Goal: Task Accomplishment & Management: Complete application form

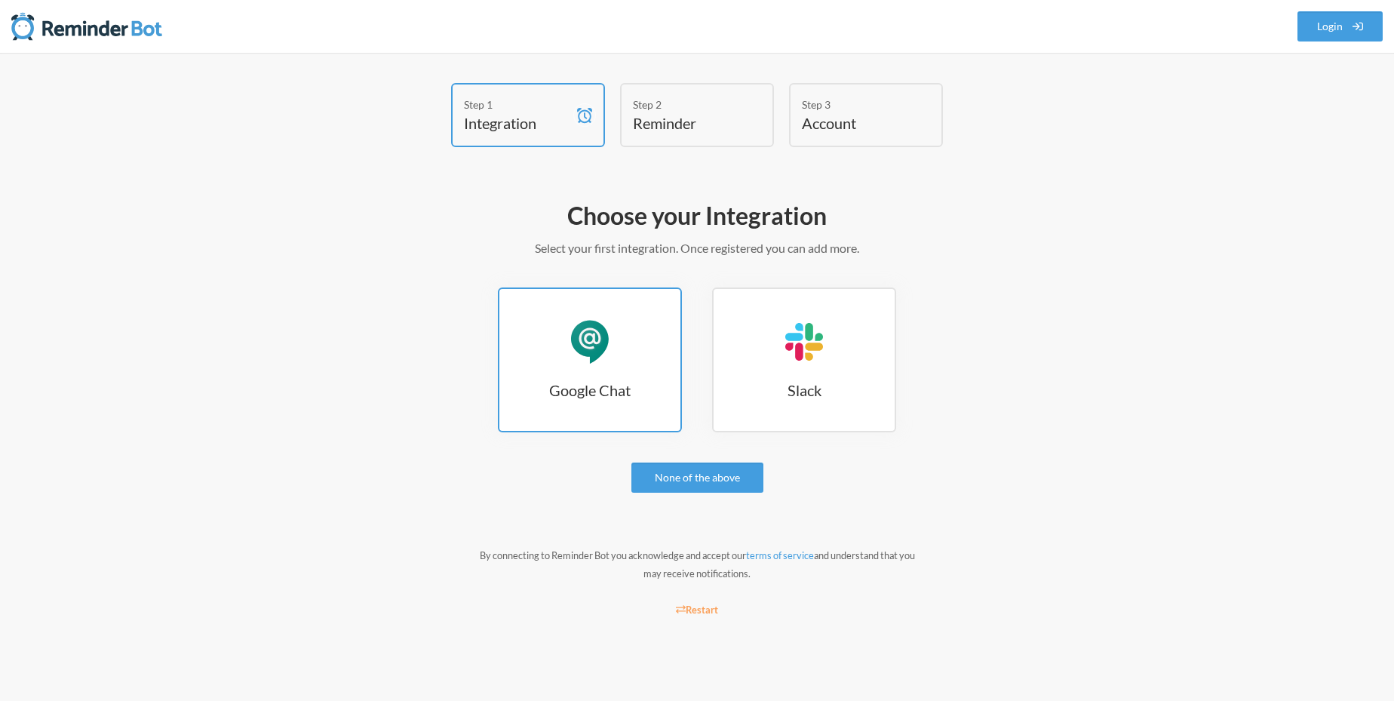
click at [586, 367] on link "Google Chat Google Chat" at bounding box center [590, 359] width 184 height 145
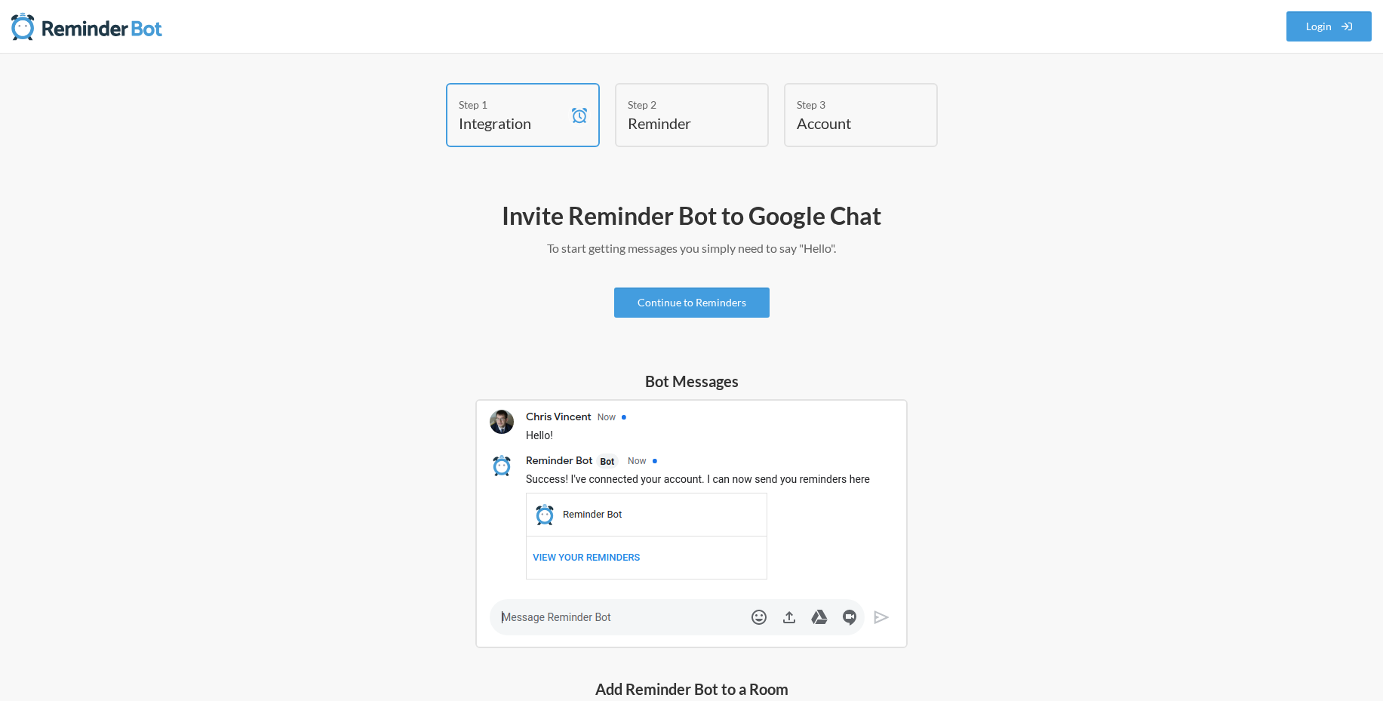
click at [602, 616] on img at bounding box center [691, 523] width 432 height 249
click at [647, 615] on img at bounding box center [691, 523] width 432 height 249
click at [684, 308] on link "Continue to Reminders" at bounding box center [691, 302] width 155 height 30
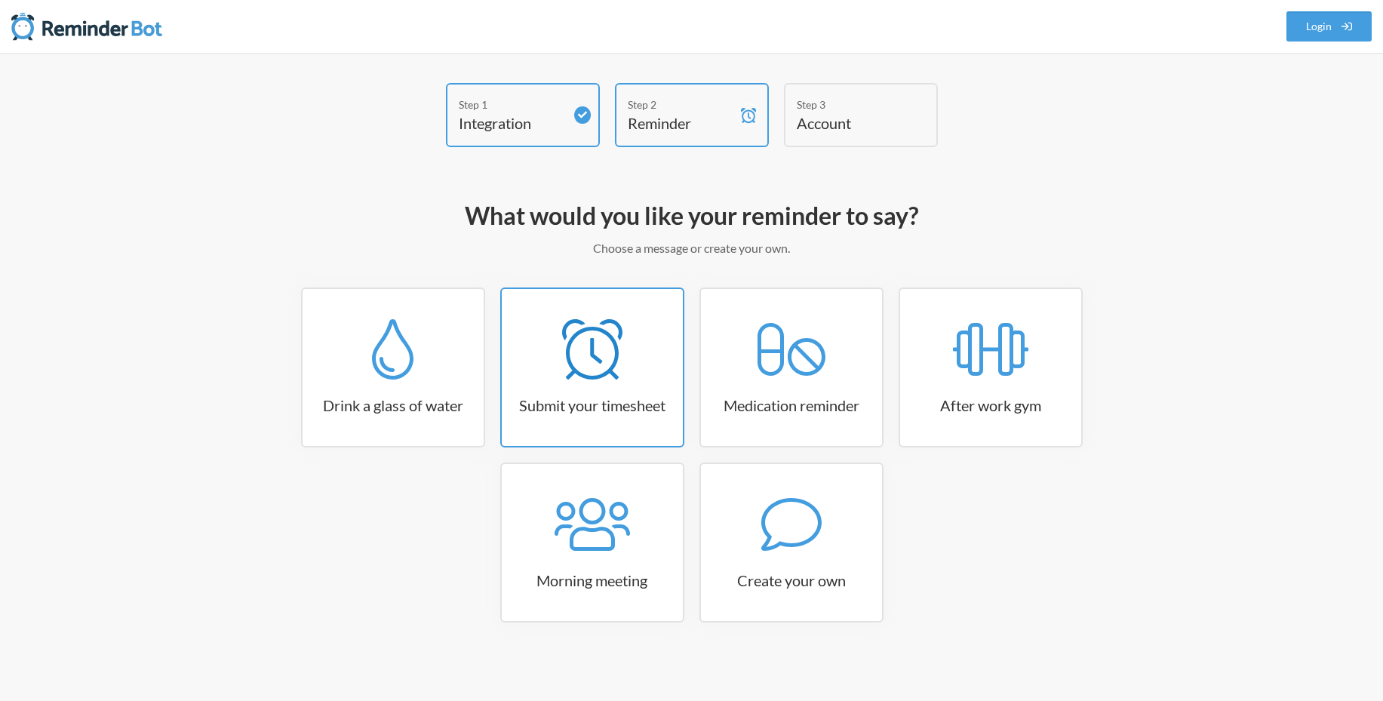
click at [618, 356] on icon at bounding box center [592, 349] width 60 height 60
select select "15:30:00"
select select "true"
select select "16:30:00"
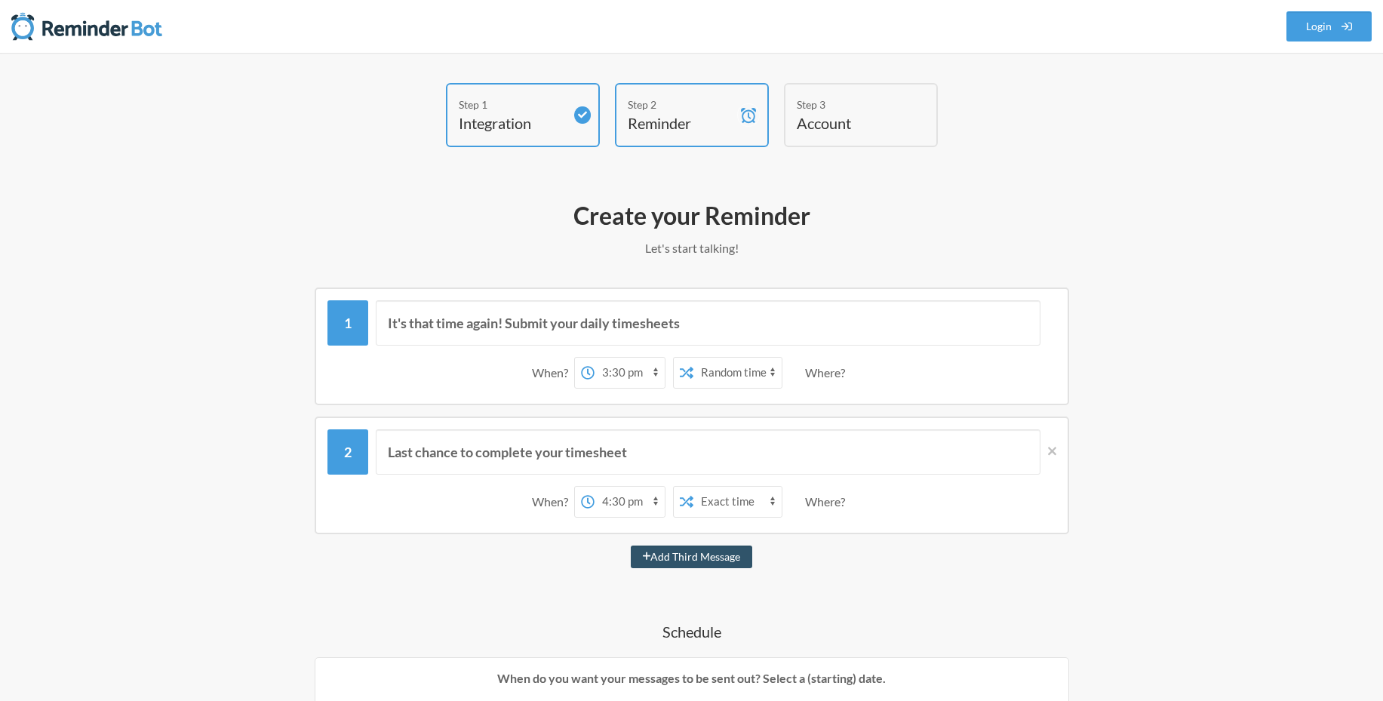
select select "18:00:00"
click at [594, 358] on select "12:00 am 12:15 am 12:30 am 12:45 am 1:00 am 1:15 am 1:30 am 1:45 am 2:00 am 2:1…" at bounding box center [629, 373] width 70 height 30
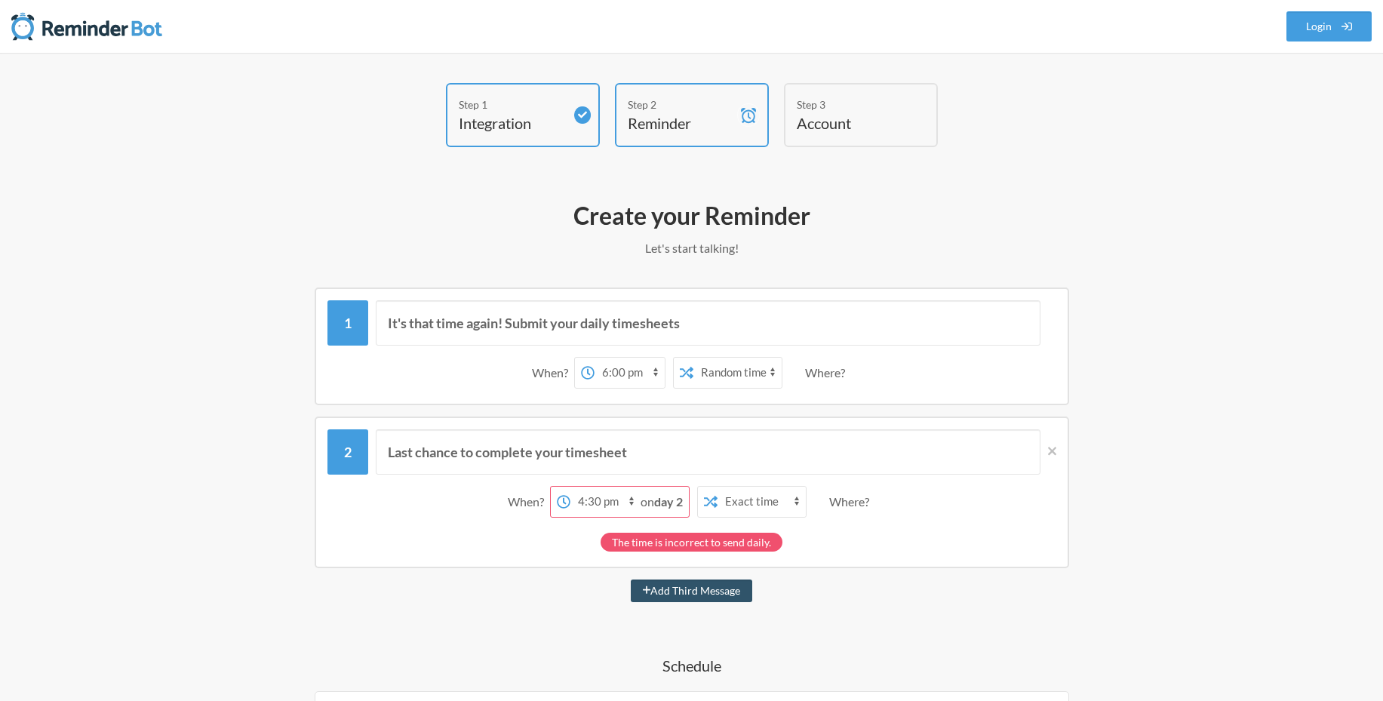
select select "19:30:00"
click at [594, 487] on select "12:00 am 12:15 am 12:30 am 12:45 am 1:00 am 1:15 am 1:30 am 1:45 am 2:00 am 2:1…" at bounding box center [605, 502] width 70 height 30
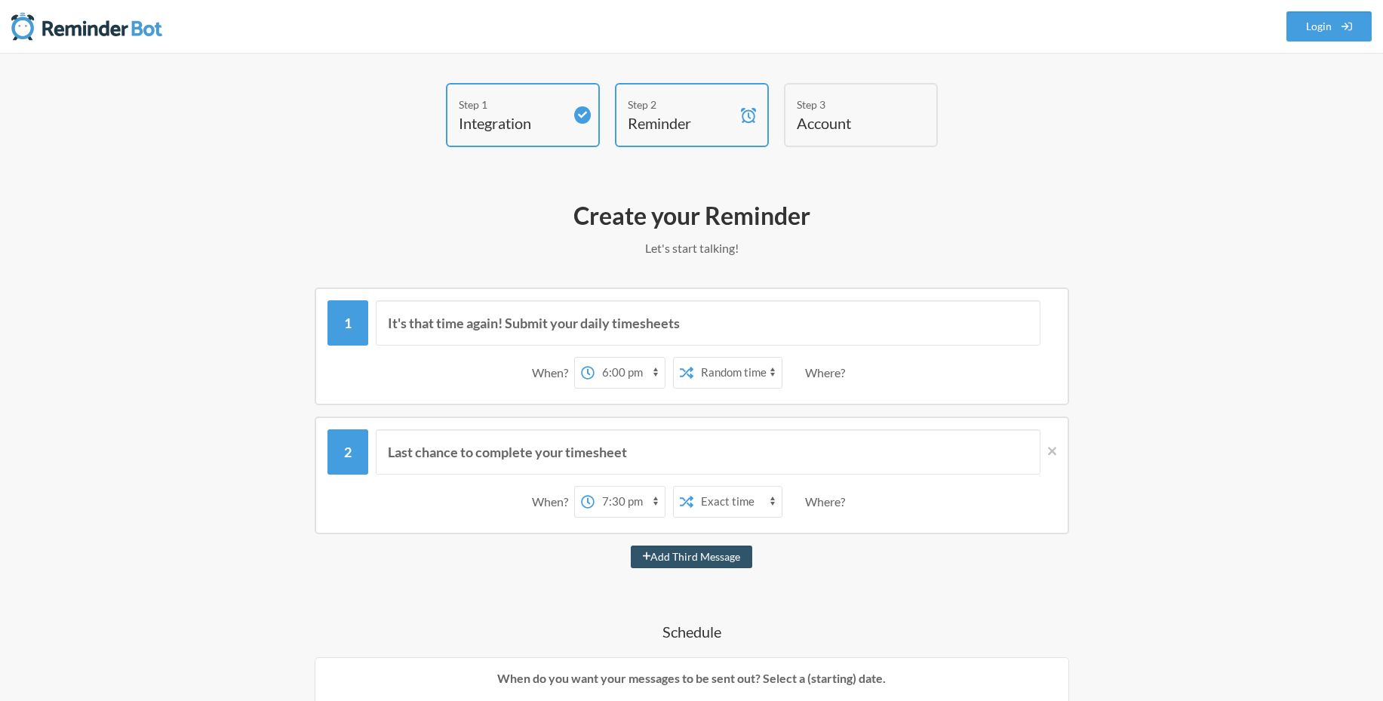
click at [837, 122] on h4 "Account" at bounding box center [850, 122] width 106 height 21
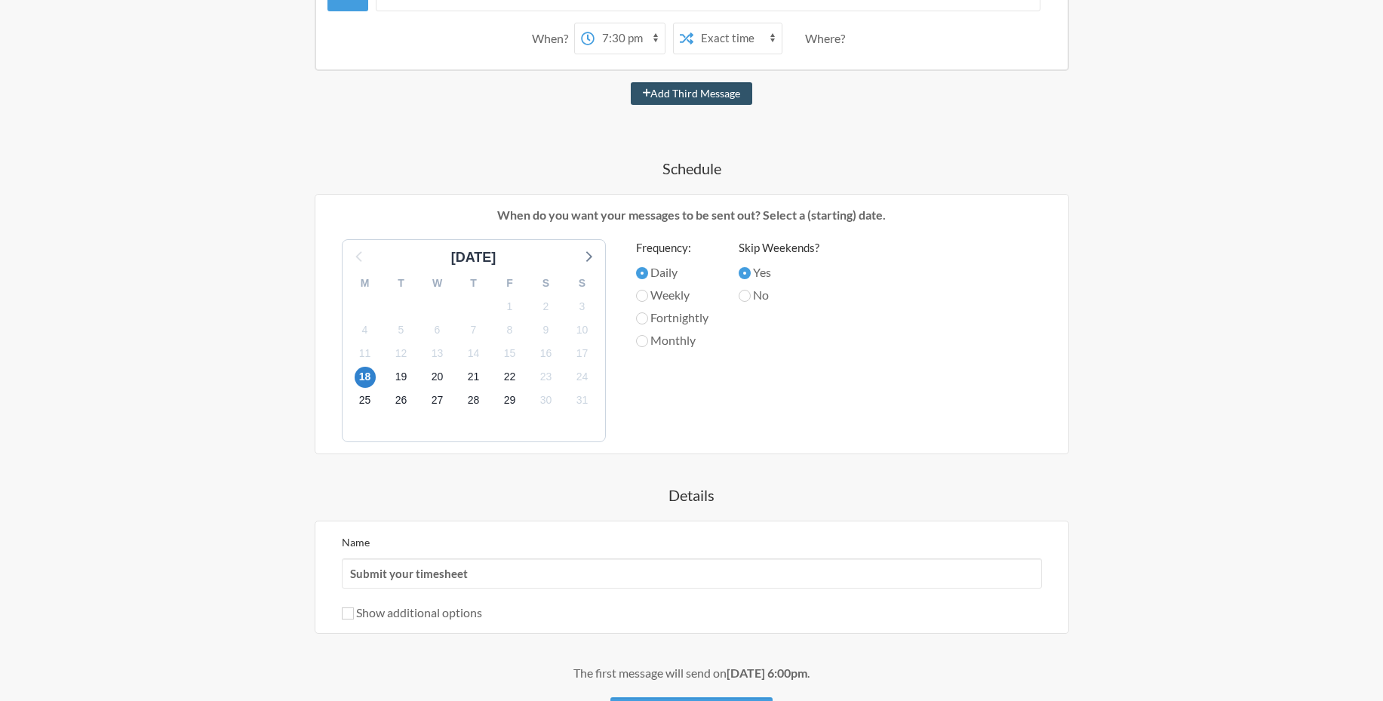
scroll to position [591, 0]
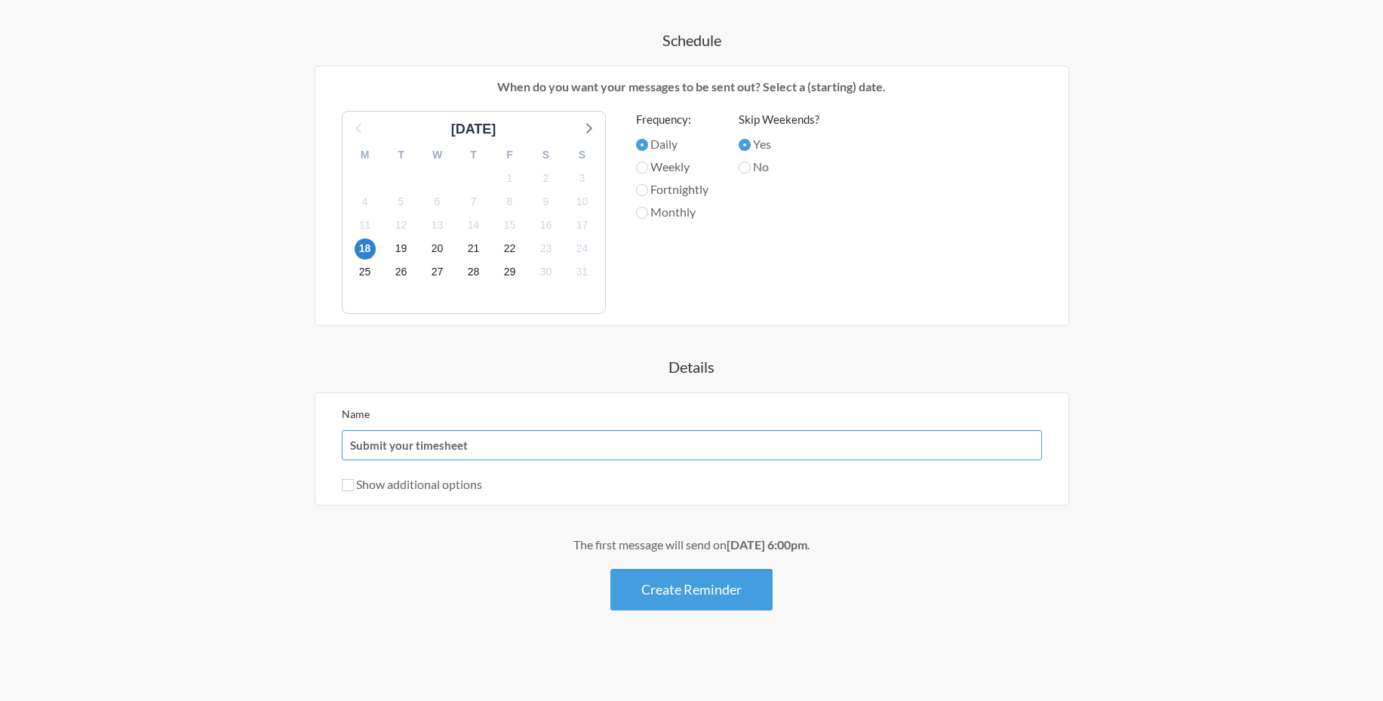
click at [474, 450] on input "Submit your timesheet" at bounding box center [692, 445] width 700 height 30
click at [484, 506] on div "It's that time again! Submit your daily timesheets When? 12:00 am 12:15 am 12:3…" at bounding box center [691, 153] width 875 height 914
click at [702, 605] on button "Create Reminder" at bounding box center [691, 589] width 162 height 41
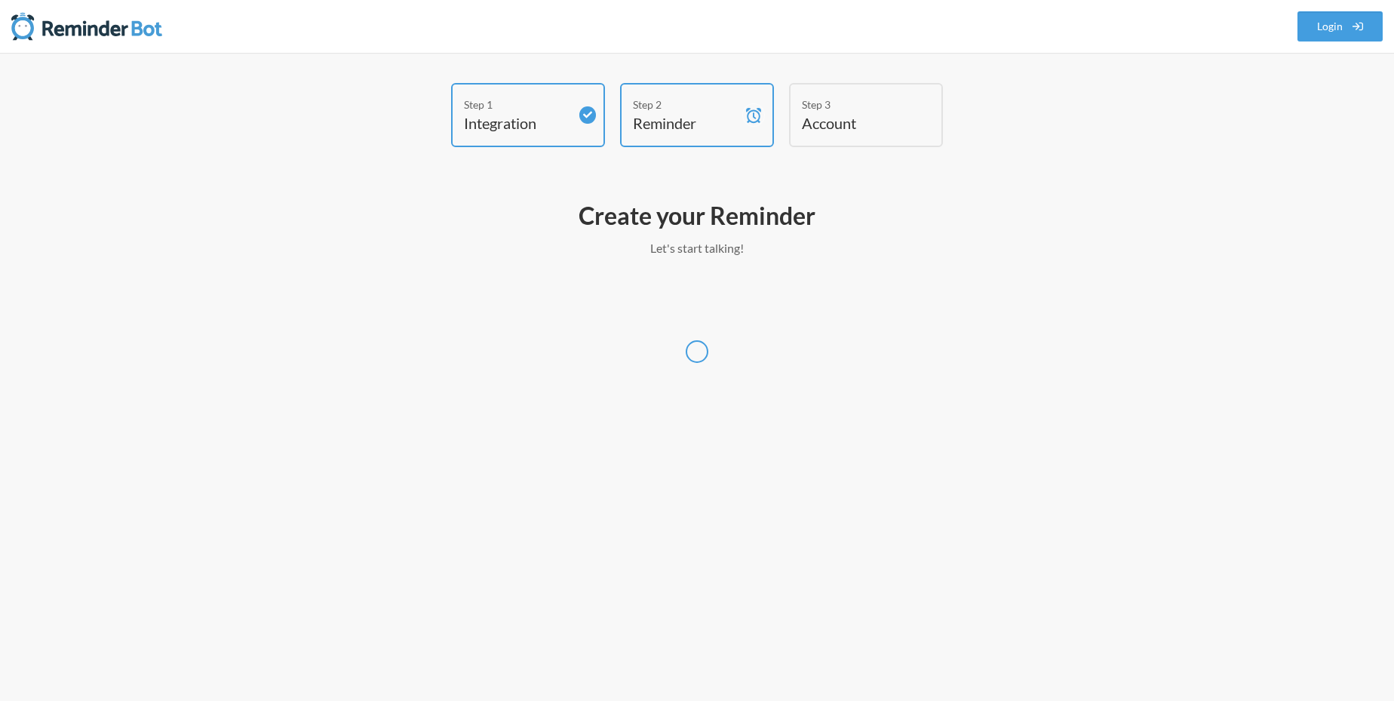
select select "UTC"
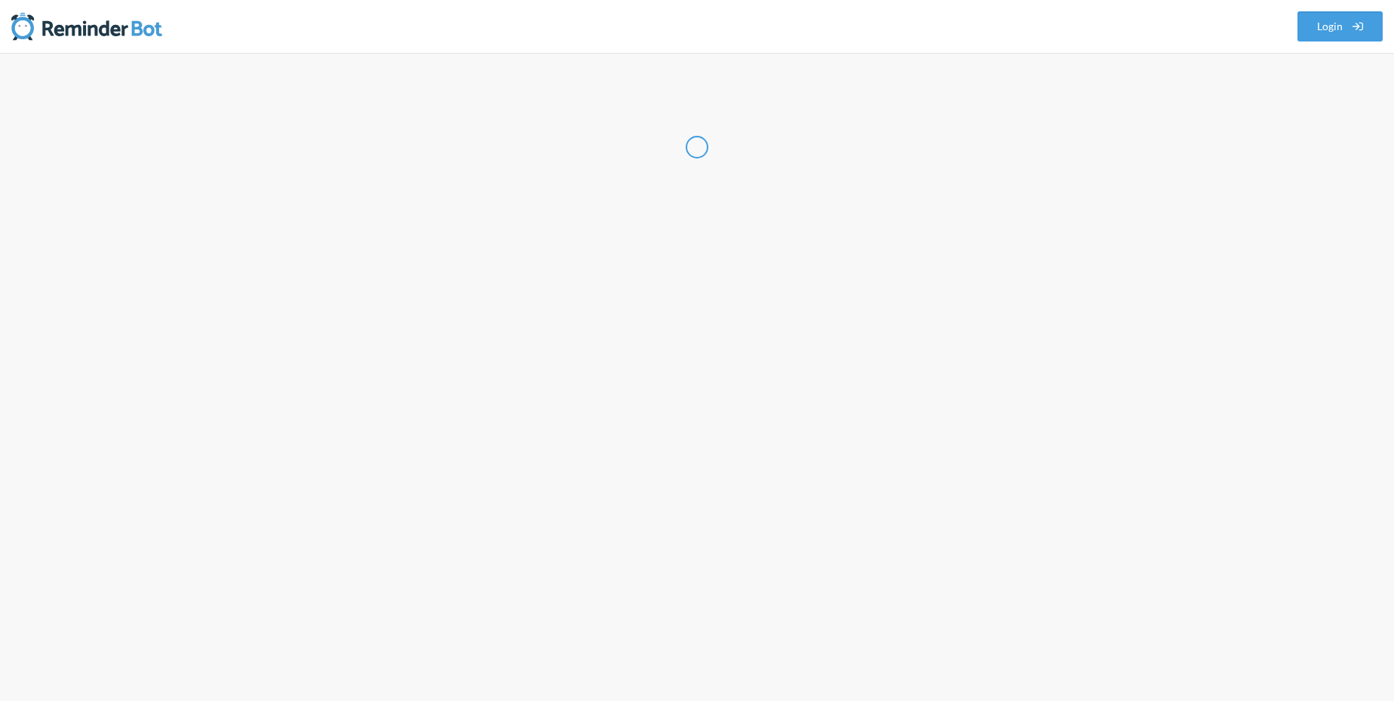
select select "IN"
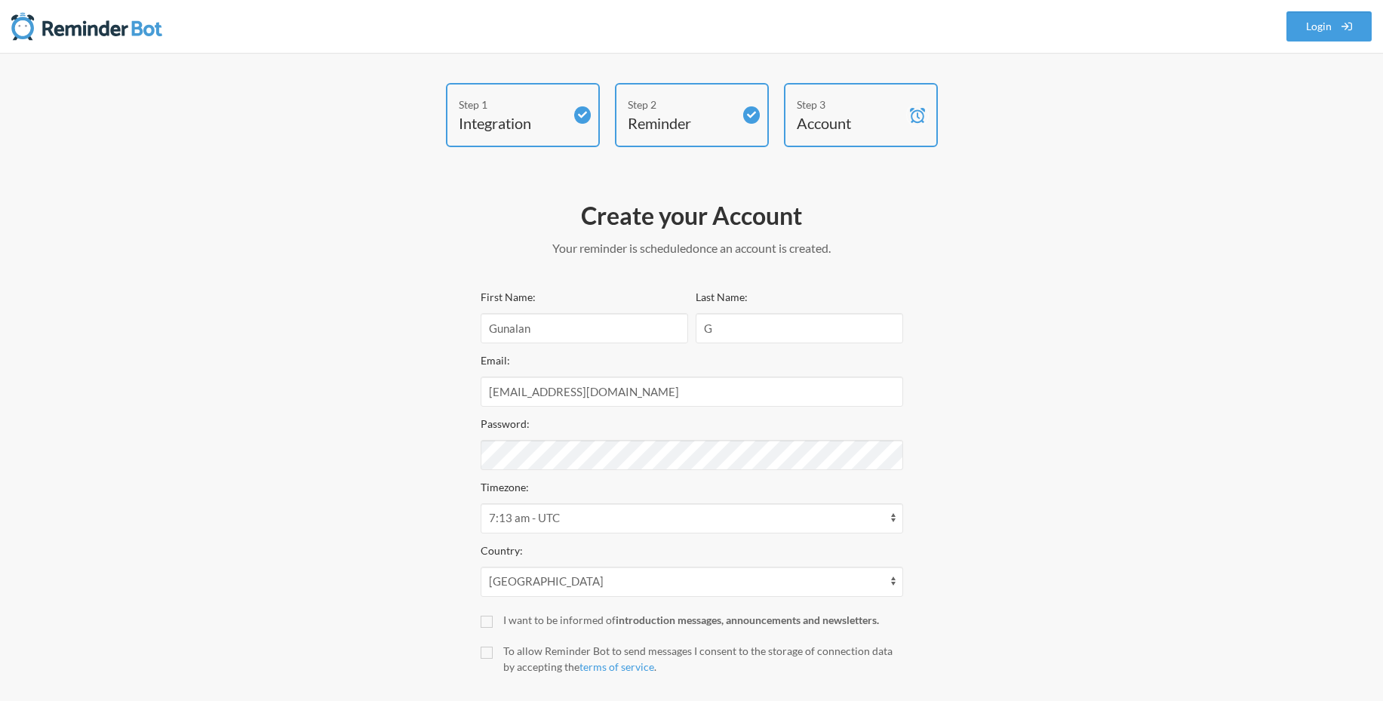
scroll to position [83, 0]
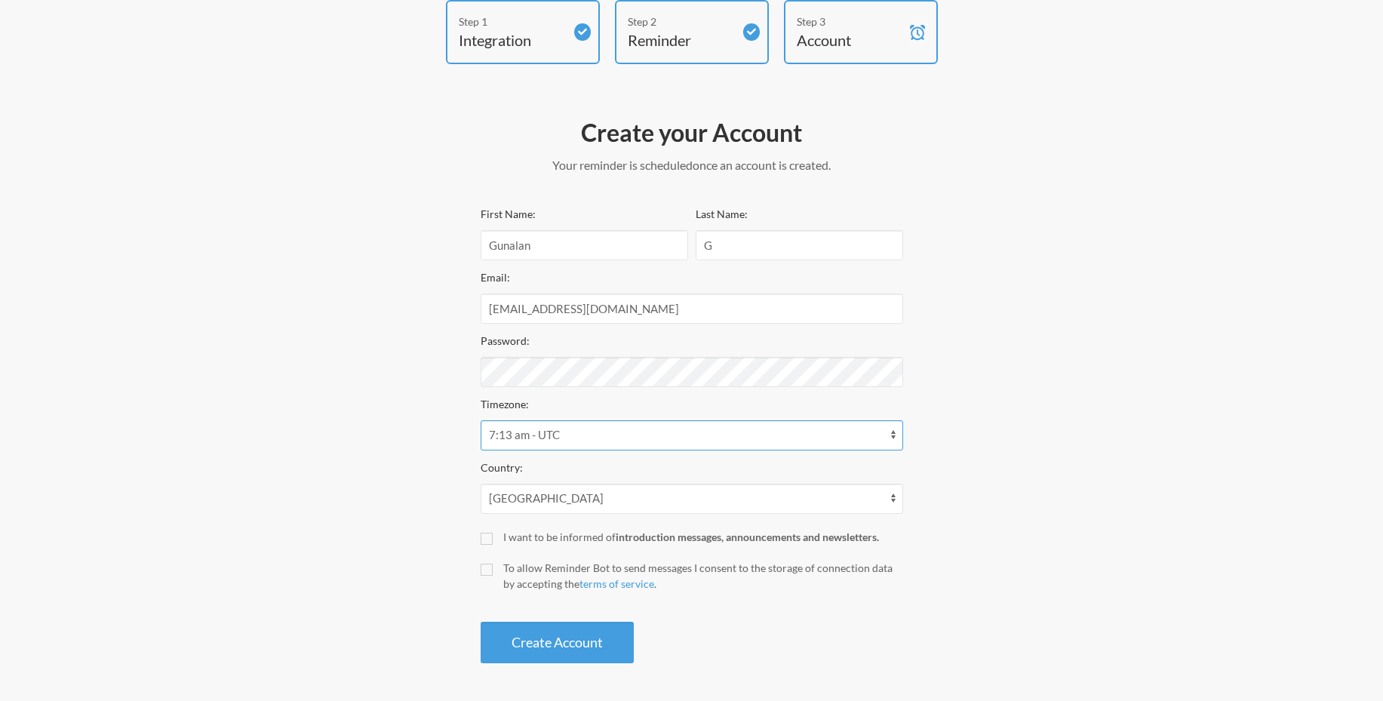
click at [480, 420] on select "12:13 am - America/Creston 12:13 am - America/[GEOGRAPHIC_DATA] 12:13 am - Amer…" at bounding box center [691, 435] width 422 height 30
click at [494, 538] on label "I want to be informed of introduction messages, announcements and newsletters." at bounding box center [691, 537] width 422 height 16
click at [493, 538] on input "I want to be informed of introduction messages, announcements and newsletters." at bounding box center [486, 539] width 12 height 12
checkbox input "true"
click at [486, 576] on label "To allow Reminder Bot to send messages I consent to the storage of connection d…" at bounding box center [691, 576] width 422 height 32
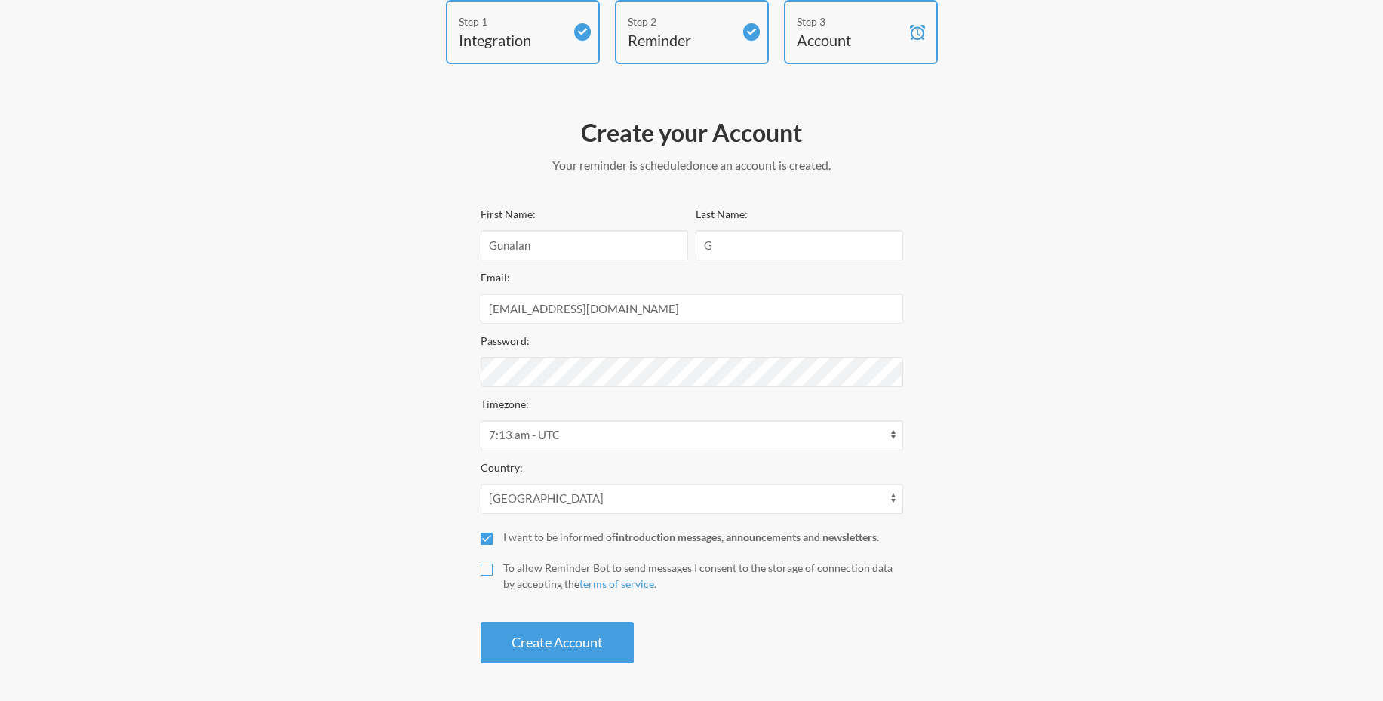
click at [486, 576] on input "To allow Reminder Bot to send messages I consent to the storage of connection d…" at bounding box center [486, 569] width 12 height 12
checkbox input "true"
drag, startPoint x: 576, startPoint y: 666, endPoint x: 589, endPoint y: 649, distance: 21.4
click at [589, 649] on div "Create your Account Your reminder is scheduled and your trial will start once a…" at bounding box center [691, 389] width 422 height 561
click at [589, 649] on button "Create Account" at bounding box center [556, 642] width 153 height 41
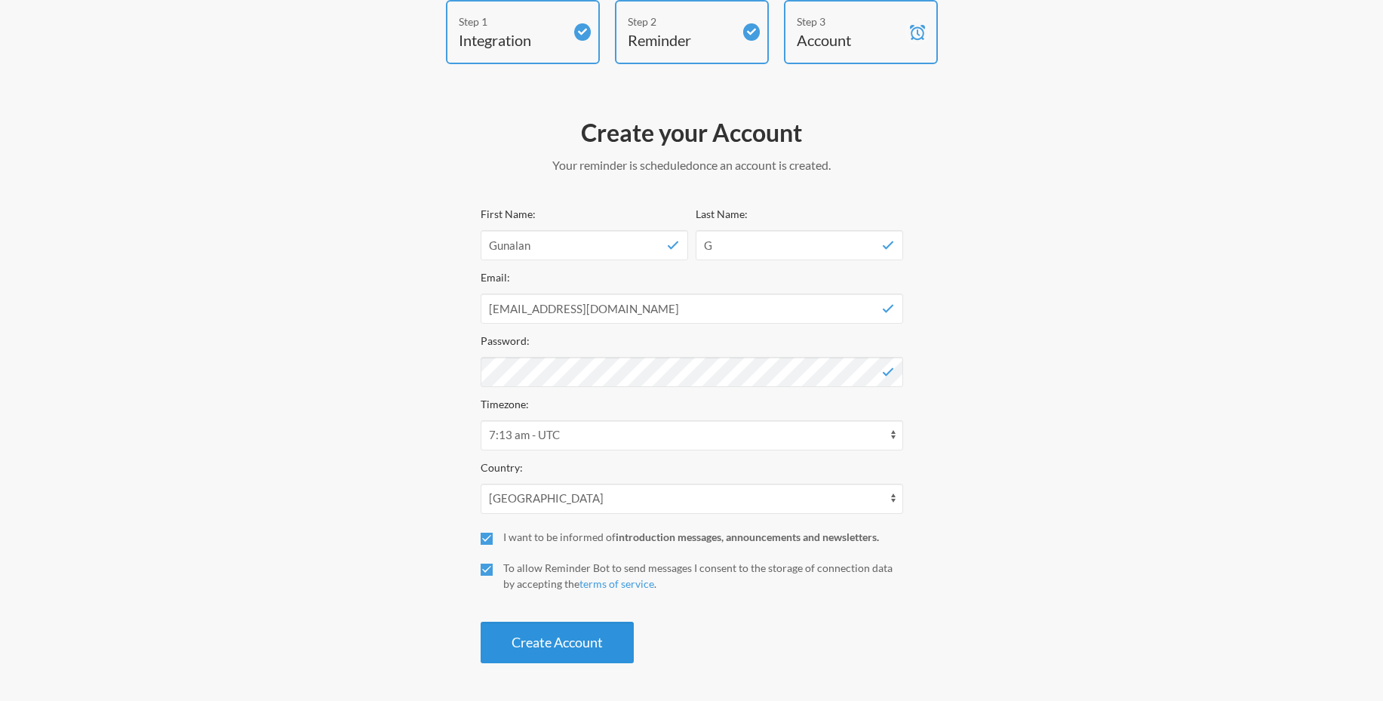
click at [579, 637] on button "Create Account" at bounding box center [556, 642] width 153 height 41
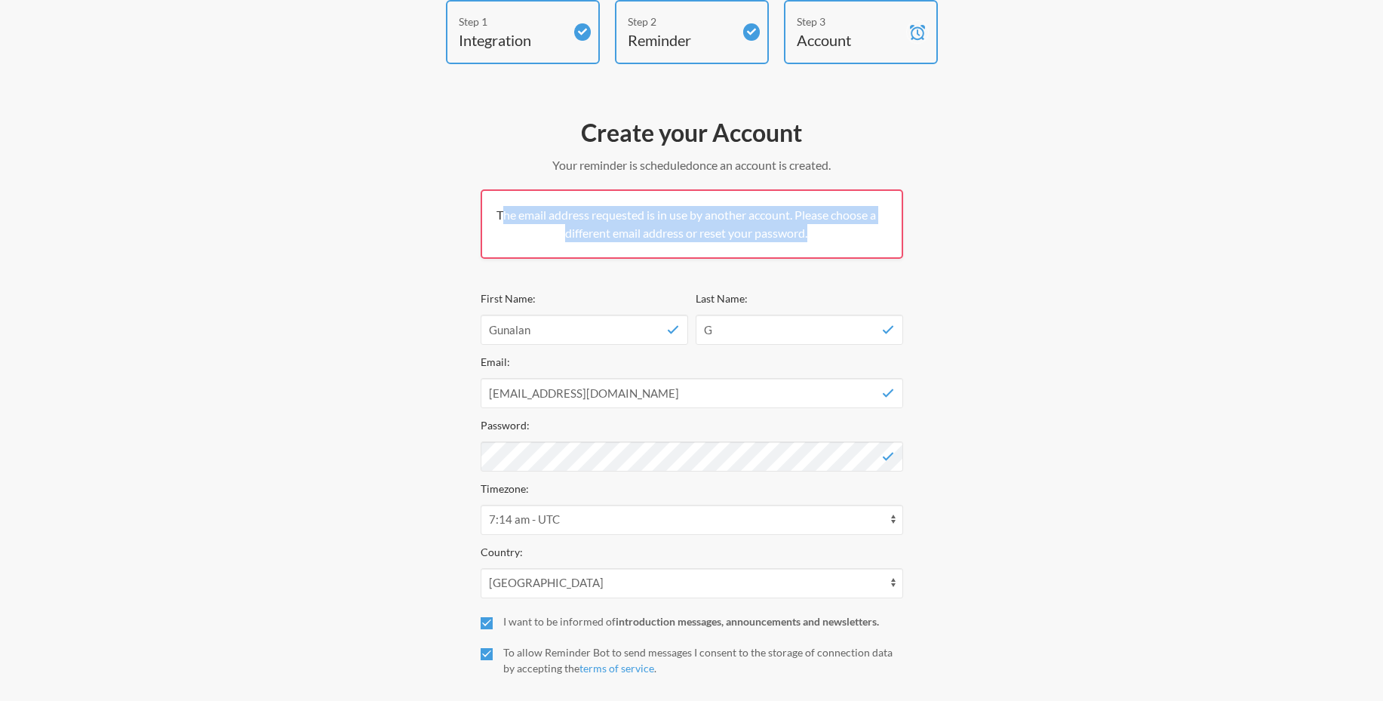
drag, startPoint x: 498, startPoint y: 216, endPoint x: 815, endPoint y: 232, distance: 317.2
click at [815, 232] on div "The email address requested is in use by another account. Please choose a diffe…" at bounding box center [691, 223] width 422 height 69
